Goal: Find specific page/section: Find specific page/section

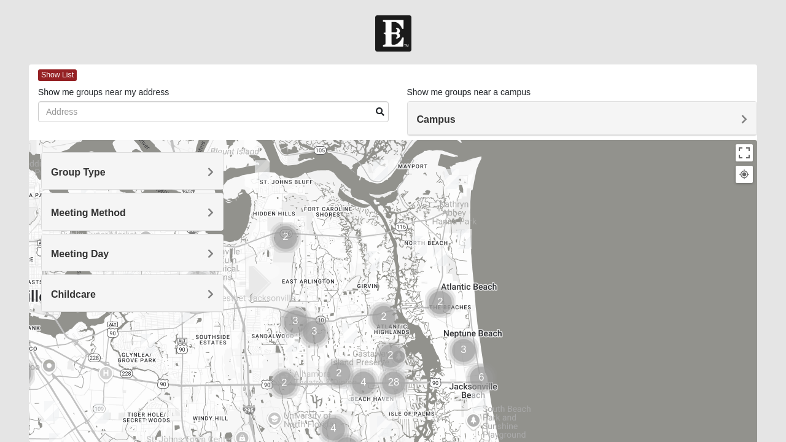
click at [418, 4] on body "Log In Find A Group Error Show List Loading Groups" at bounding box center [393, 338] width 786 height 676
click at [216, 210] on div "Meeting Method" at bounding box center [132, 211] width 181 height 36
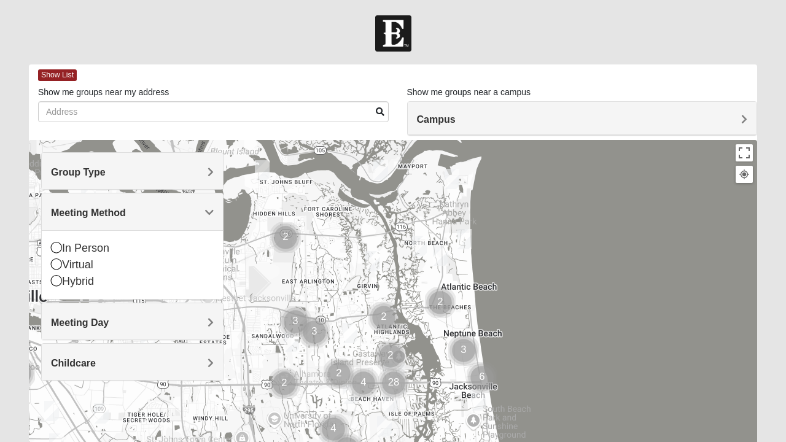
click at [82, 248] on div "In Person" at bounding box center [132, 248] width 163 height 17
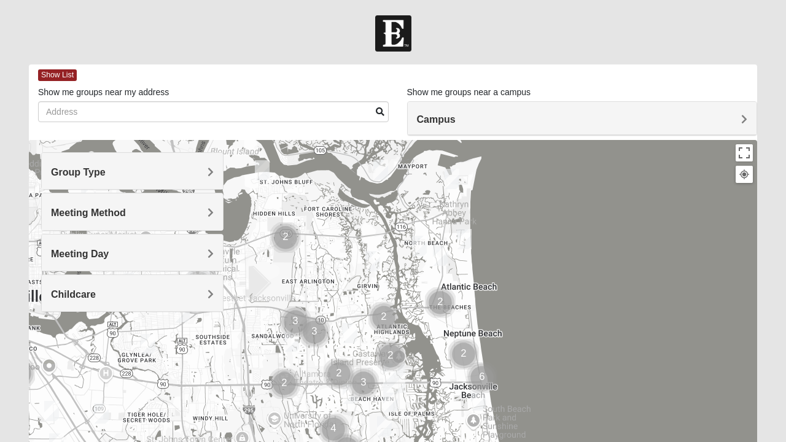
click at [109, 311] on div "Group Type Mixed Group Men Only Women Only 1825 Meeting Method In Person Virtua…" at bounding box center [132, 238] width 182 height 172
click at [126, 255] on h4 "Meeting Day" at bounding box center [132, 254] width 163 height 12
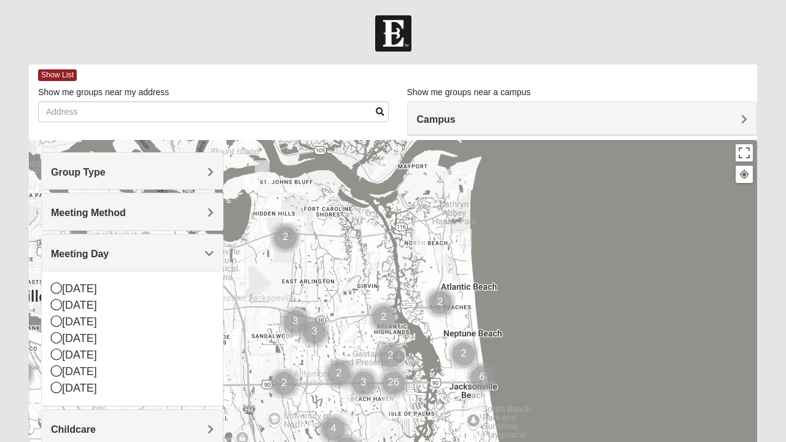
click at [146, 213] on h4 "Meeting Method" at bounding box center [132, 213] width 163 height 12
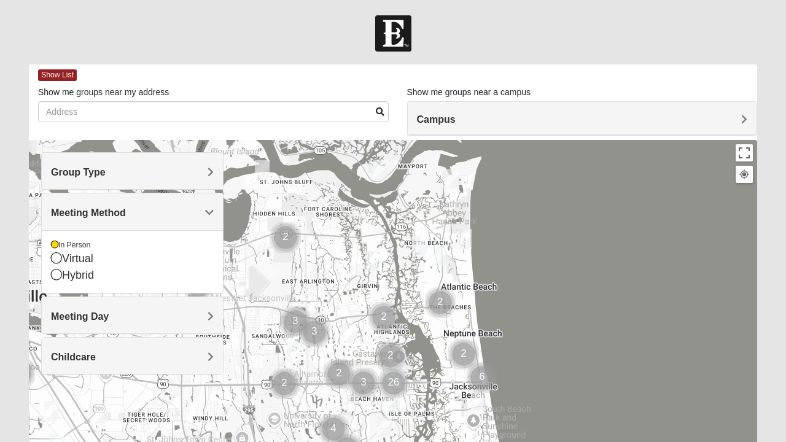
click at [129, 312] on h4 "Meeting Day" at bounding box center [132, 317] width 163 height 12
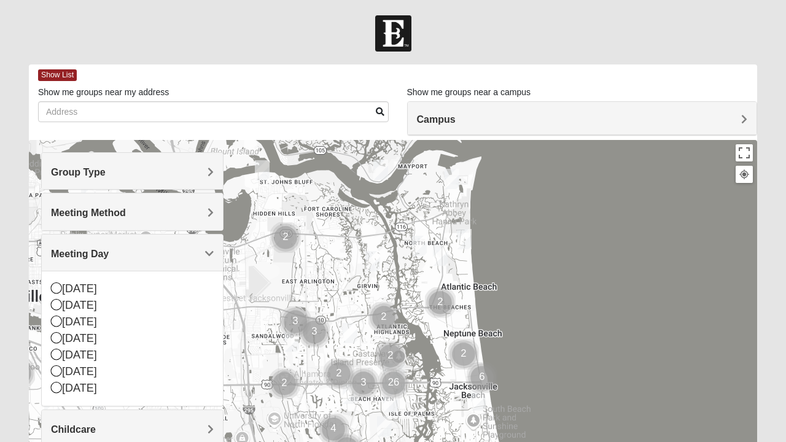
click at [52, 286] on icon at bounding box center [56, 287] width 11 height 11
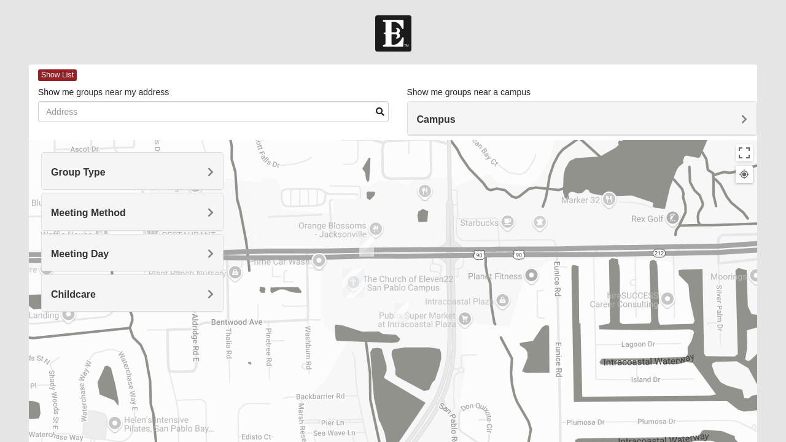
click at [370, 240] on img "1825 Mens Sells 32250" at bounding box center [366, 246] width 25 height 30
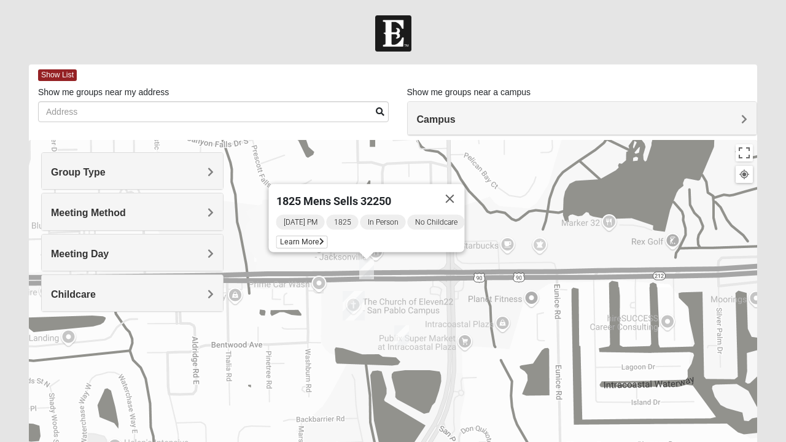
click at [360, 305] on img "San Pablo" at bounding box center [354, 305] width 32 height 39
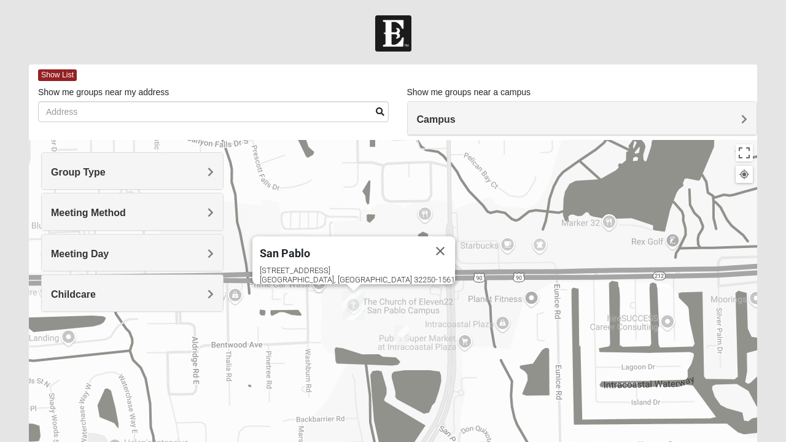
click at [408, 345] on img "On Campus Mens Starkey 32250" at bounding box center [401, 335] width 25 height 30
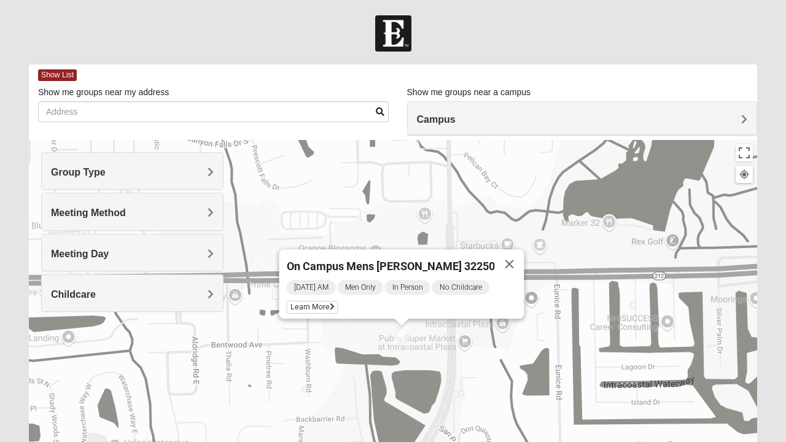
click at [506, 254] on button "Close" at bounding box center [509, 263] width 29 height 29
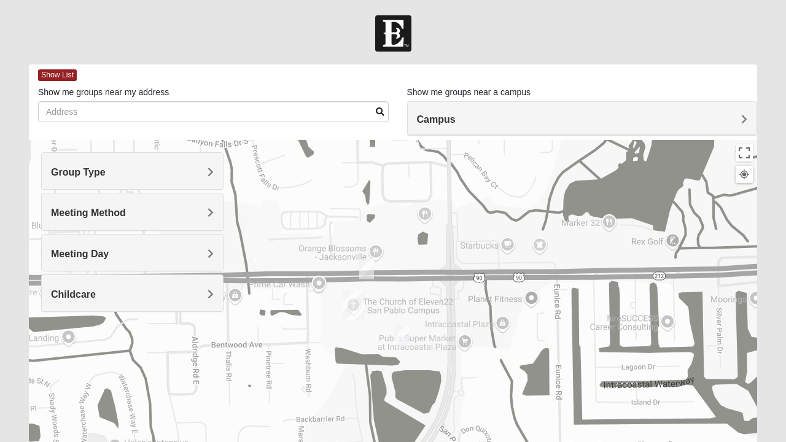
click at [63, 78] on span "Show List" at bounding box center [57, 75] width 39 height 12
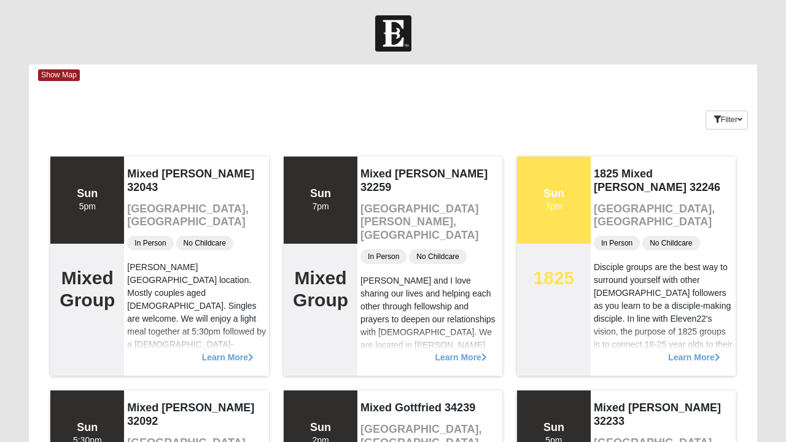
click at [55, 77] on span "Show Map" at bounding box center [59, 75] width 42 height 12
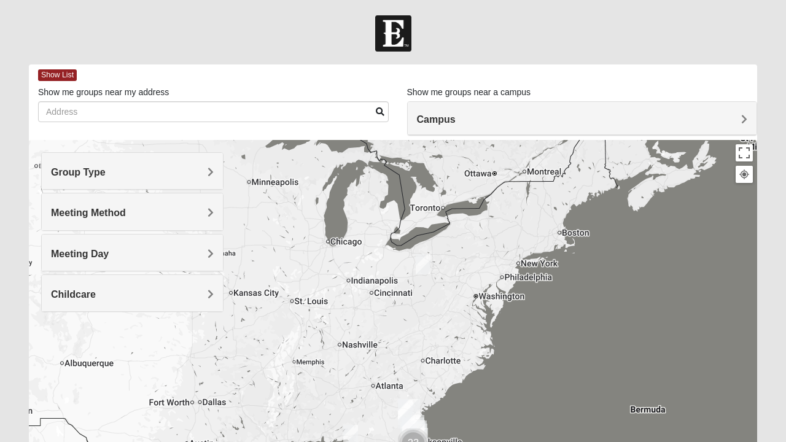
click at [109, 249] on span "Meeting Day" at bounding box center [80, 254] width 58 height 10
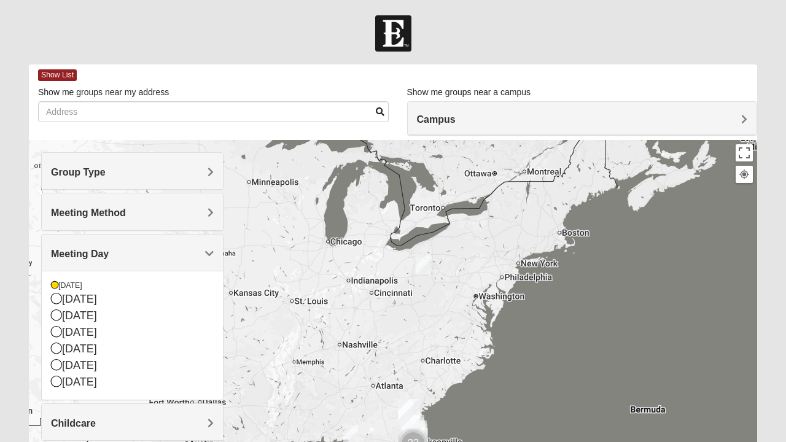
click at [192, 207] on h4 "Meeting Method" at bounding box center [132, 213] width 163 height 12
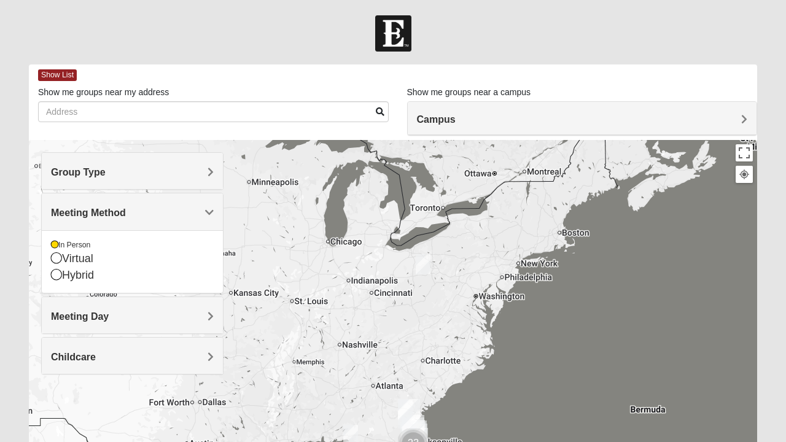
click at [65, 240] on div "In Person" at bounding box center [132, 245] width 163 height 10
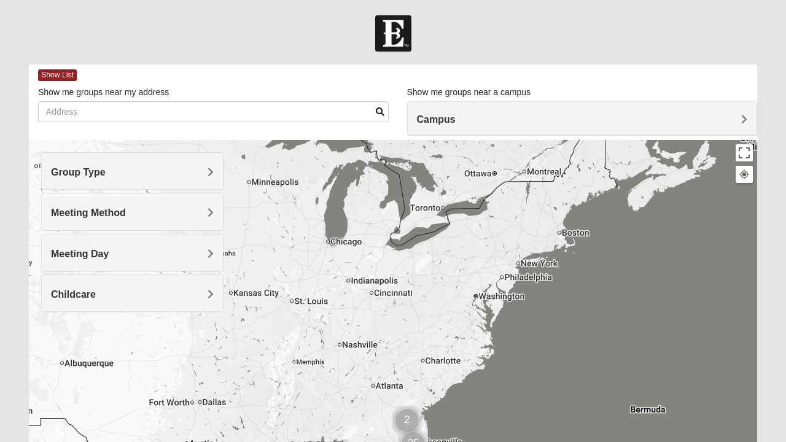
click at [73, 76] on span "Show List" at bounding box center [57, 75] width 39 height 12
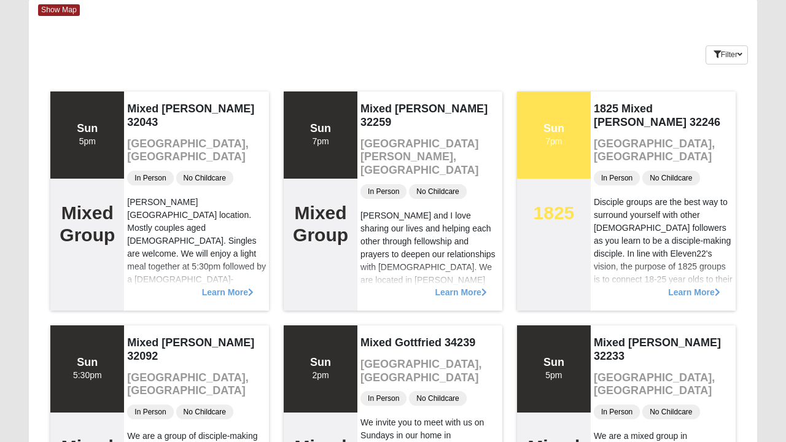
scroll to position [62, 0]
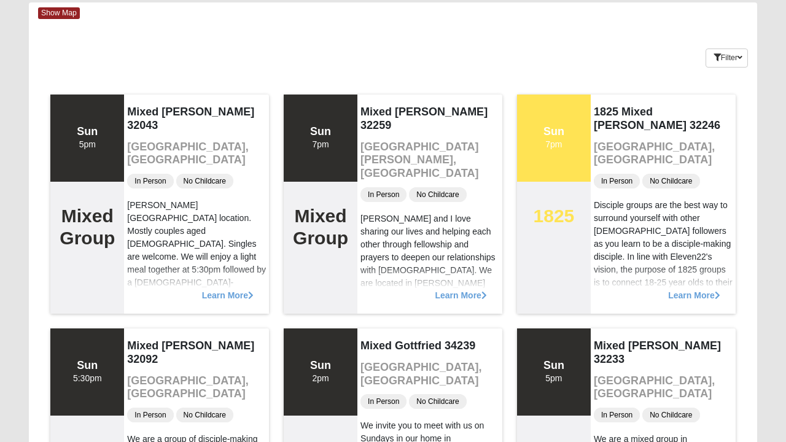
click at [714, 289] on span "Learn More" at bounding box center [694, 289] width 52 height 0
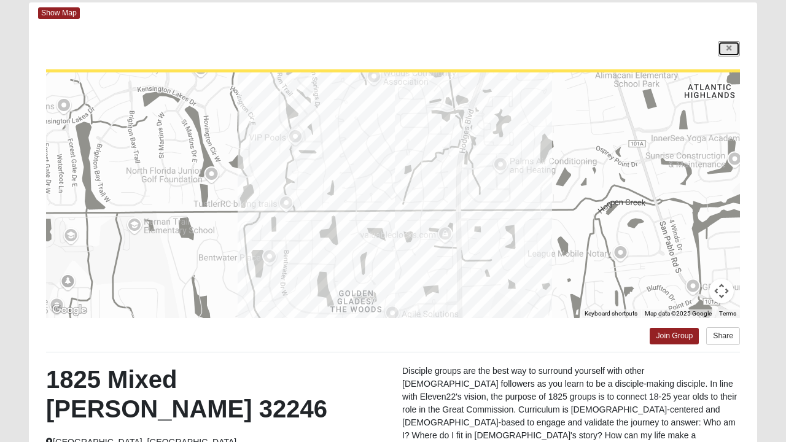
click at [726, 45] on icon at bounding box center [728, 48] width 5 height 7
